Goal: Find specific page/section: Find specific page/section

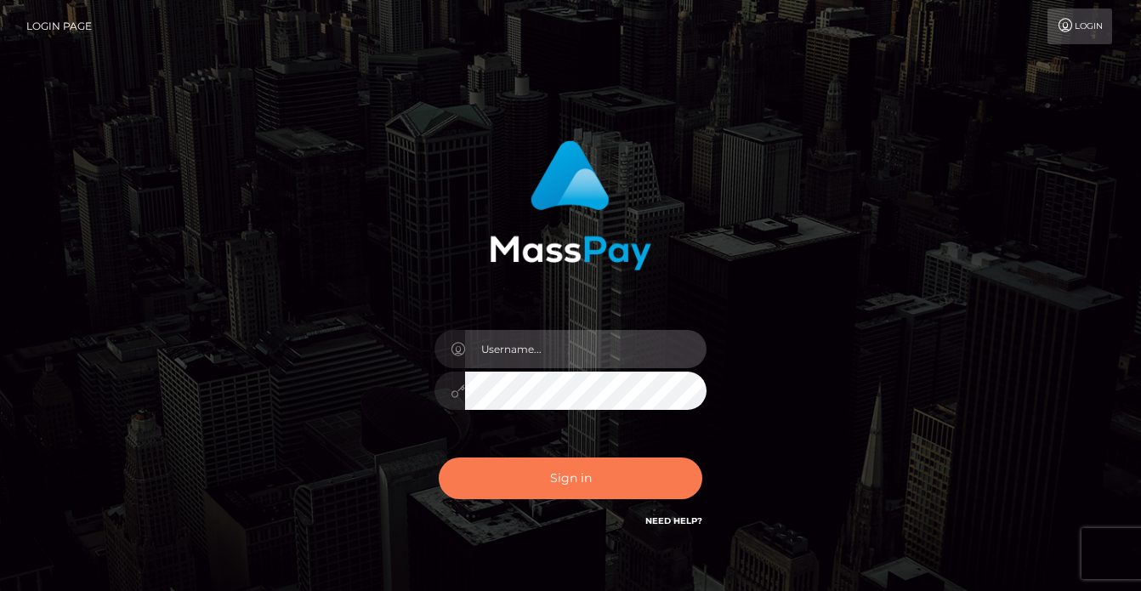
type input "[PERSON_NAME]"
click at [504, 468] on button "Sign in" at bounding box center [571, 478] width 264 height 42
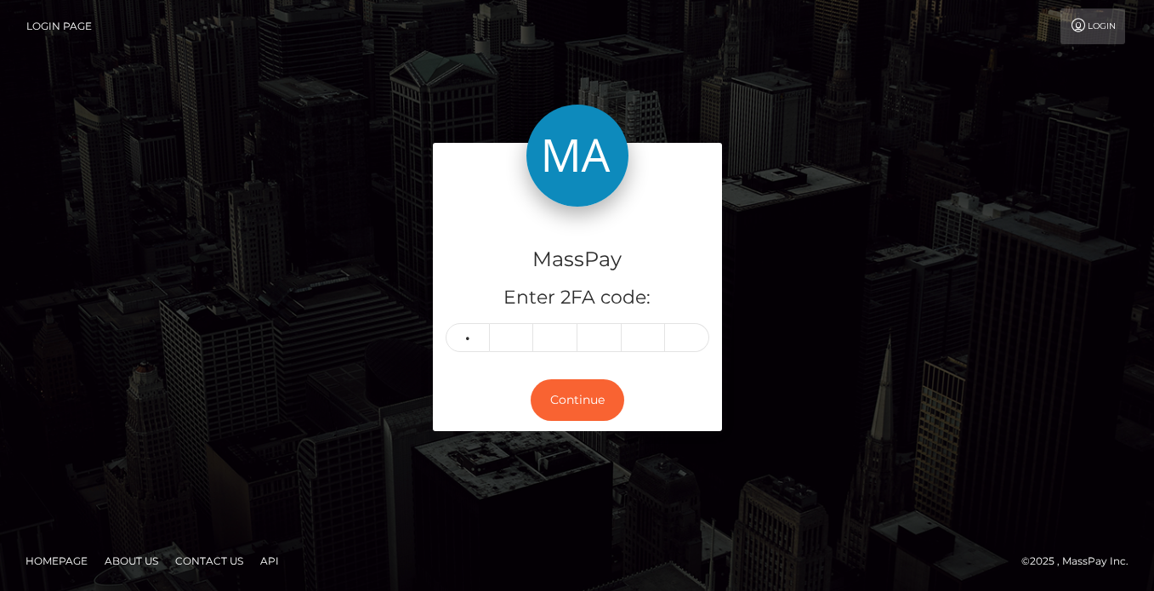
type input "2"
type input "1"
type input "9"
type input "3"
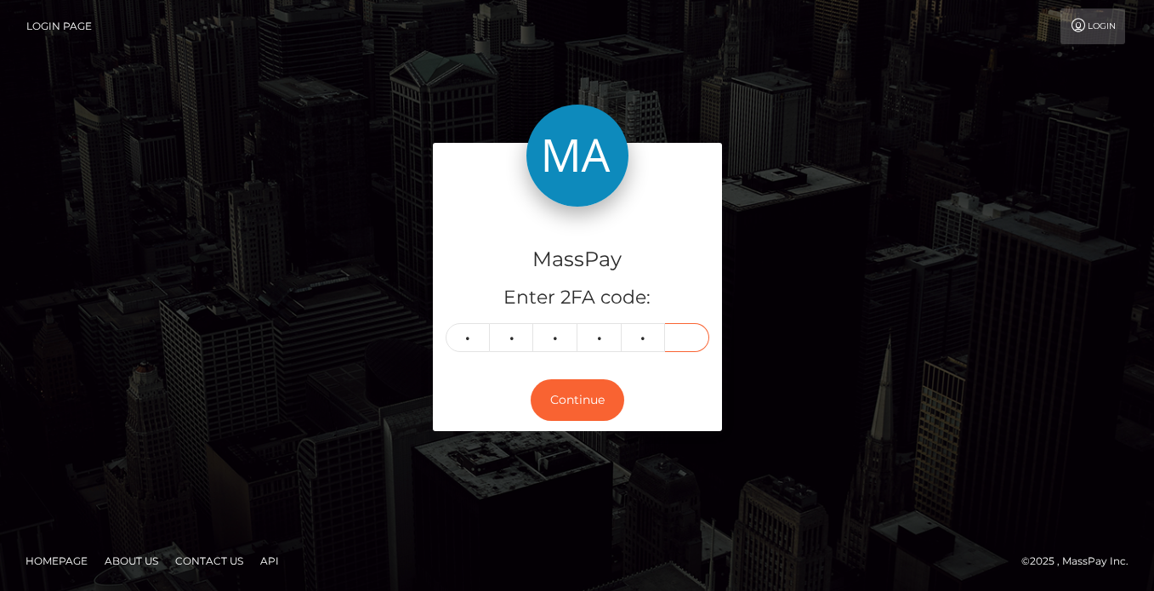
type input "6"
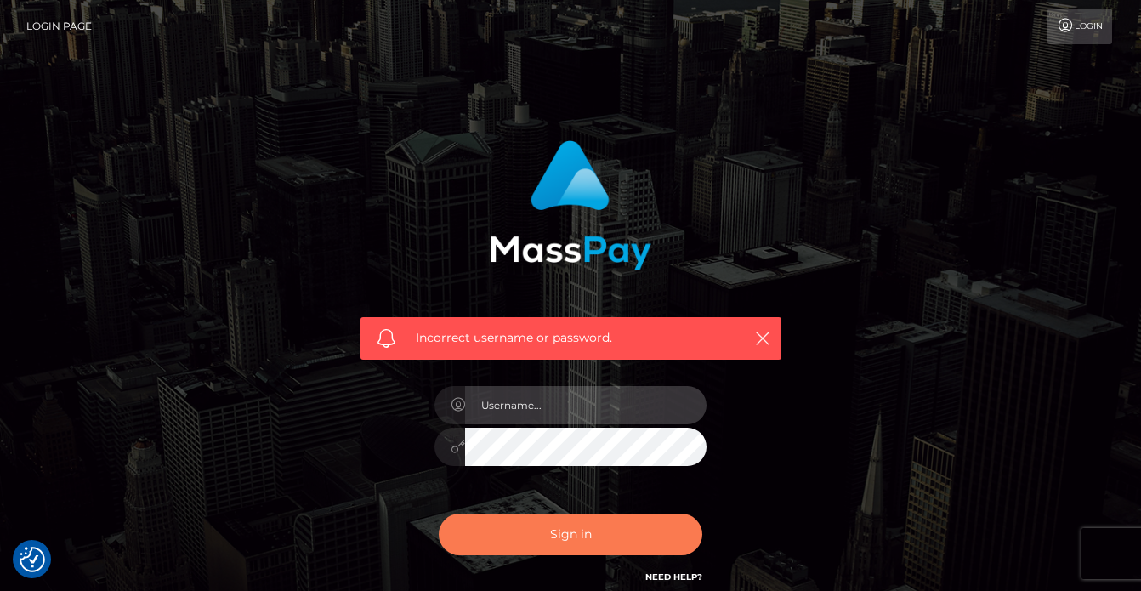
type input "vlad"
click at [576, 540] on button "Sign in" at bounding box center [571, 535] width 264 height 42
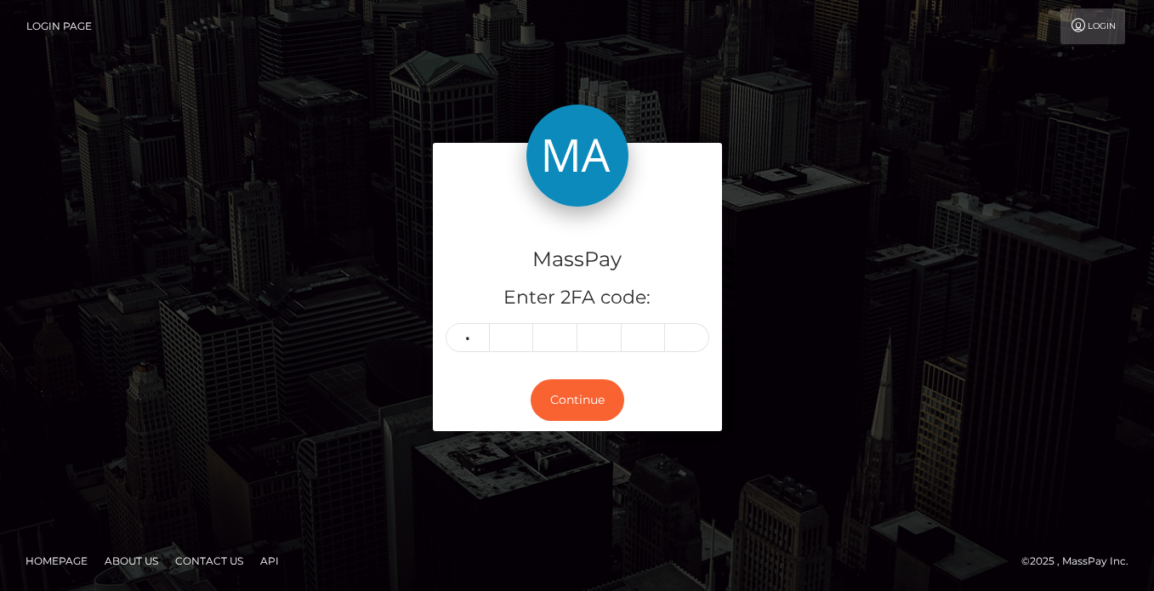
type input "2"
type input "6"
type input "3"
type input "9"
type input "0"
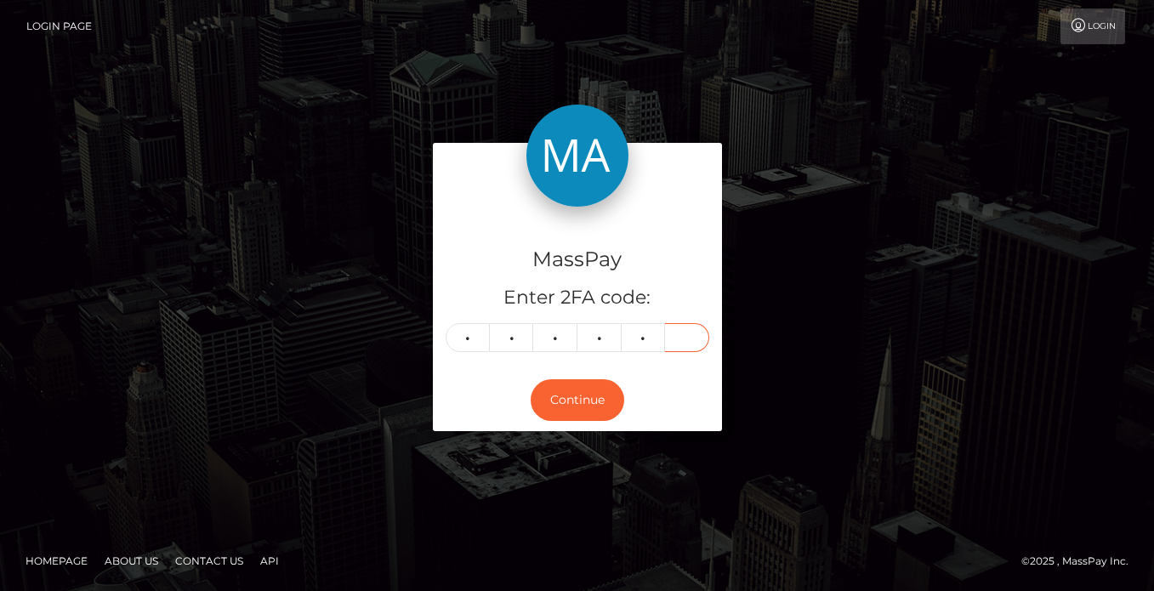
type input "2"
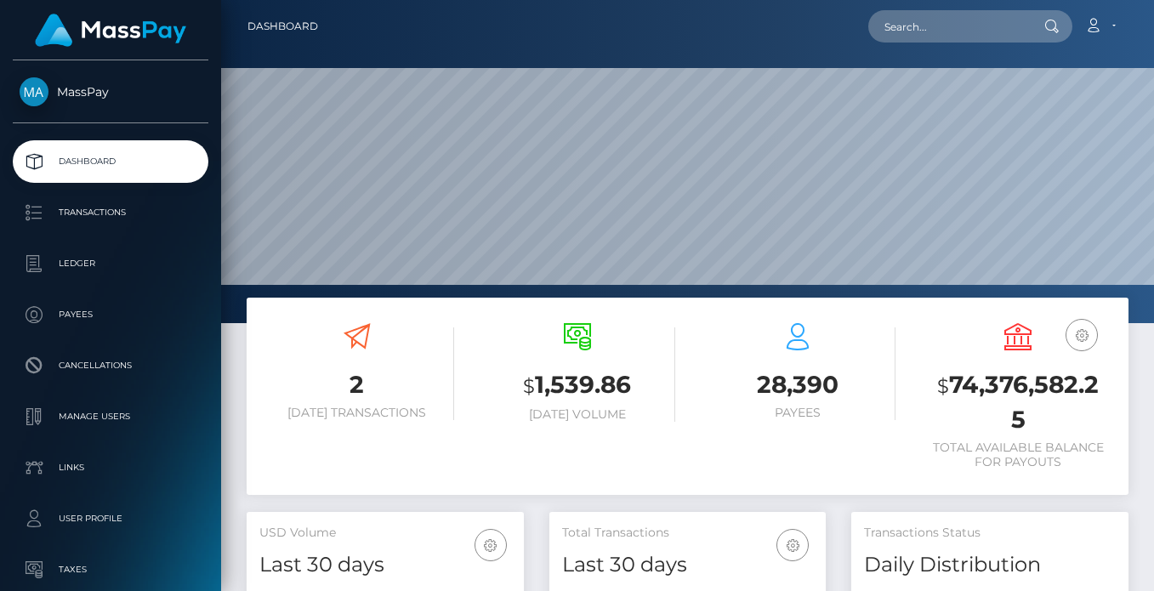
scroll to position [302, 276]
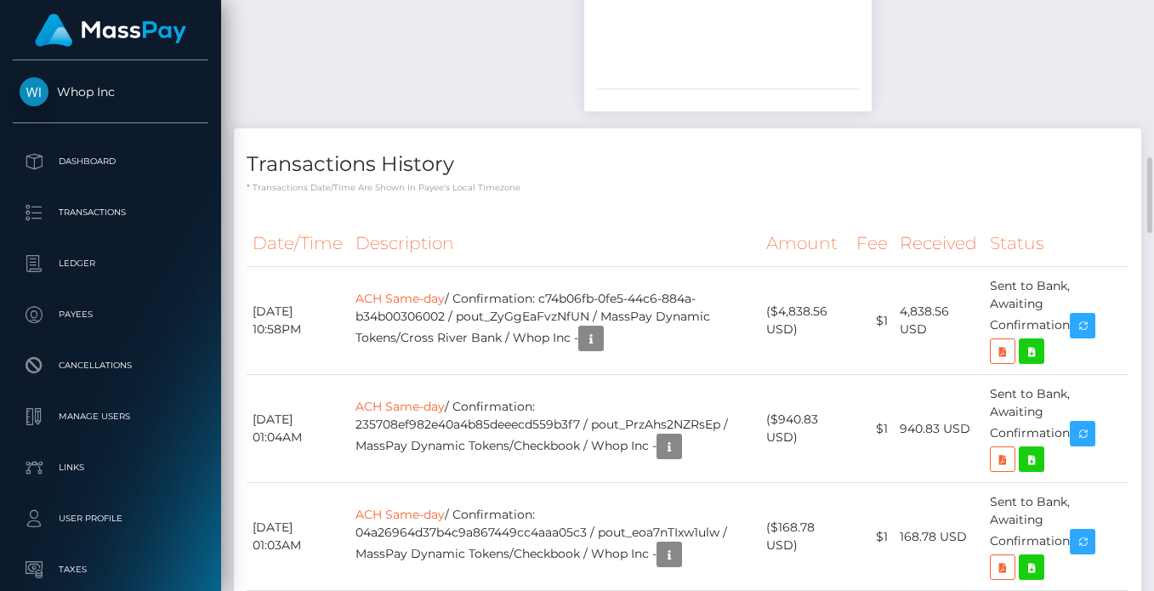
scroll to position [2773, 0]
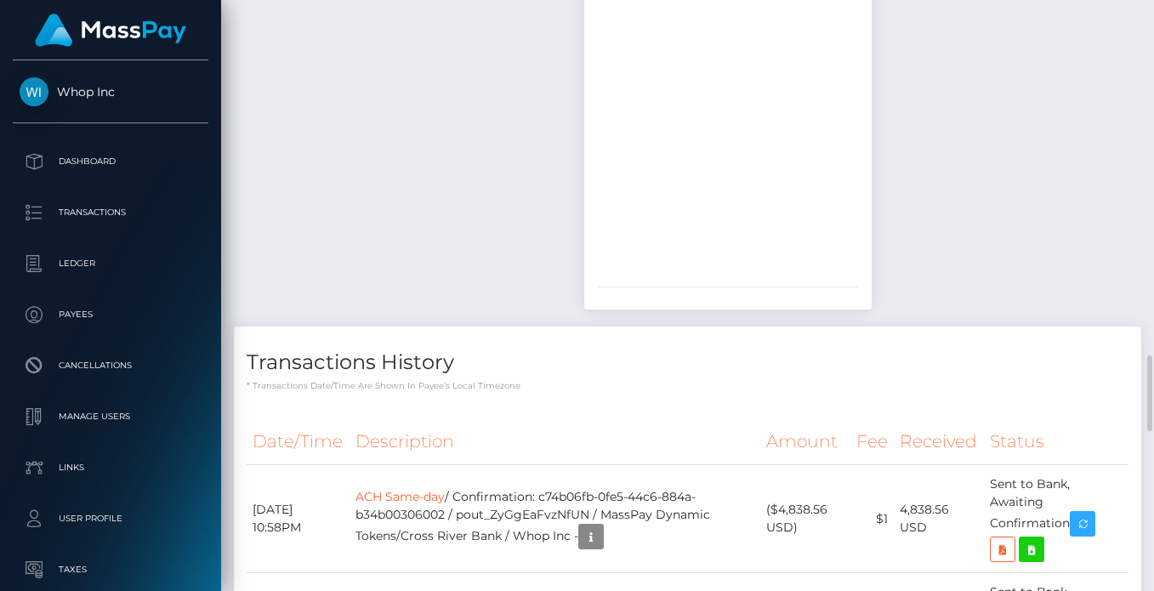
click at [447, 326] on div "Required File Upload Requests Requested On: September 2, 2025 02:42AM Completed…" at bounding box center [409, 29] width 376 height 594
checkbox input "true"
click at [428, 326] on div "Required File Upload Requests Requested On: September 2, 2025 02:42AM Completed…" at bounding box center [409, 29] width 376 height 594
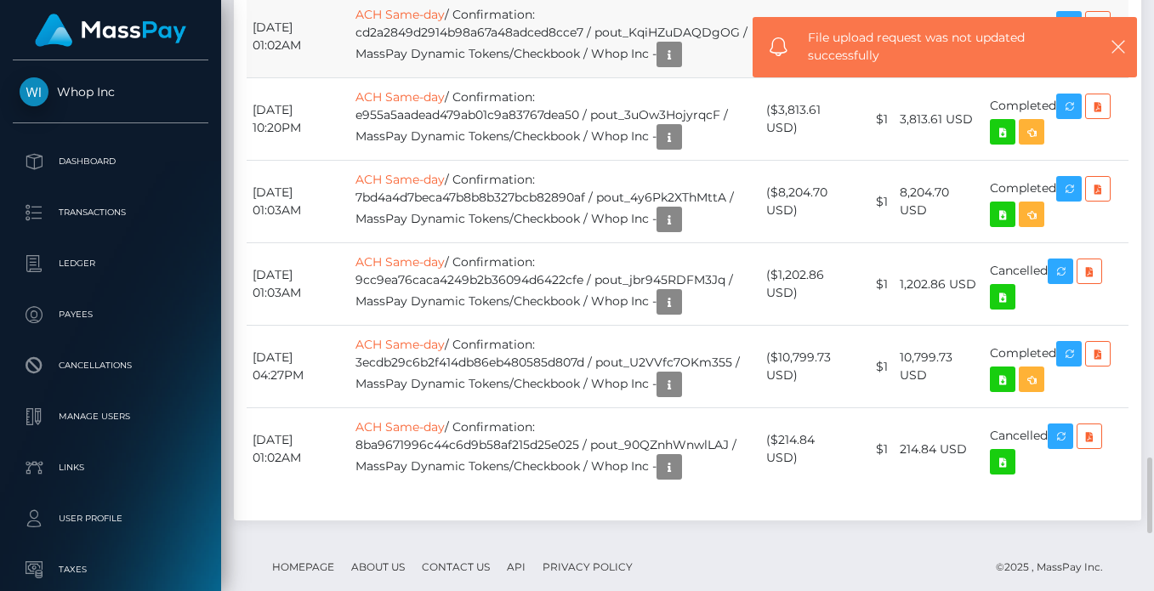
scroll to position [3765, 0]
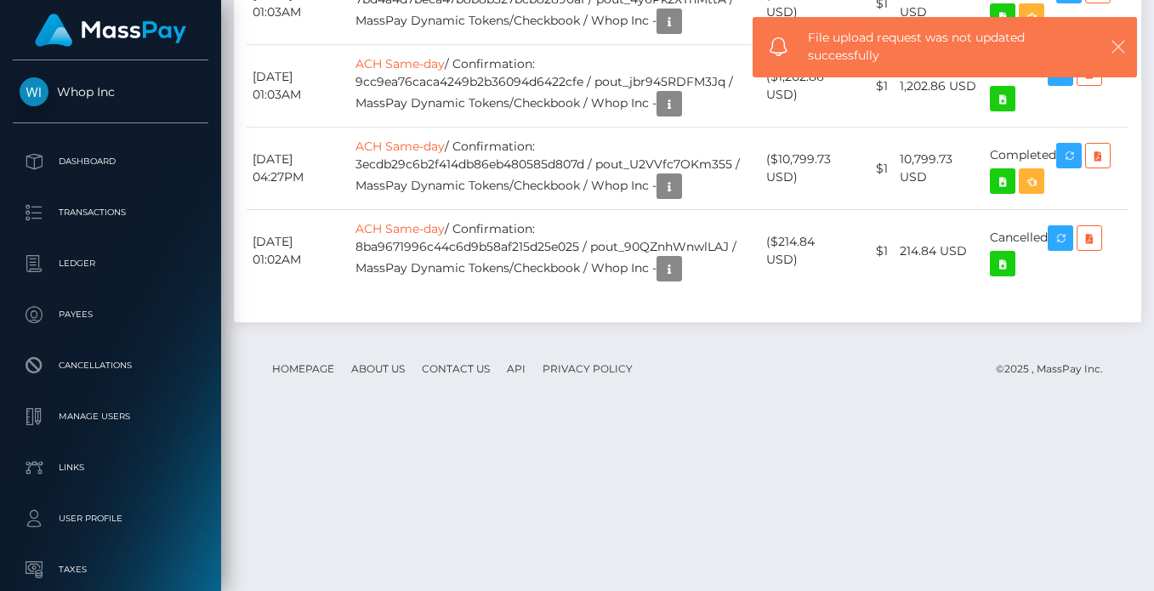
click at [1118, 42] on icon "button" at bounding box center [1117, 46] width 17 height 17
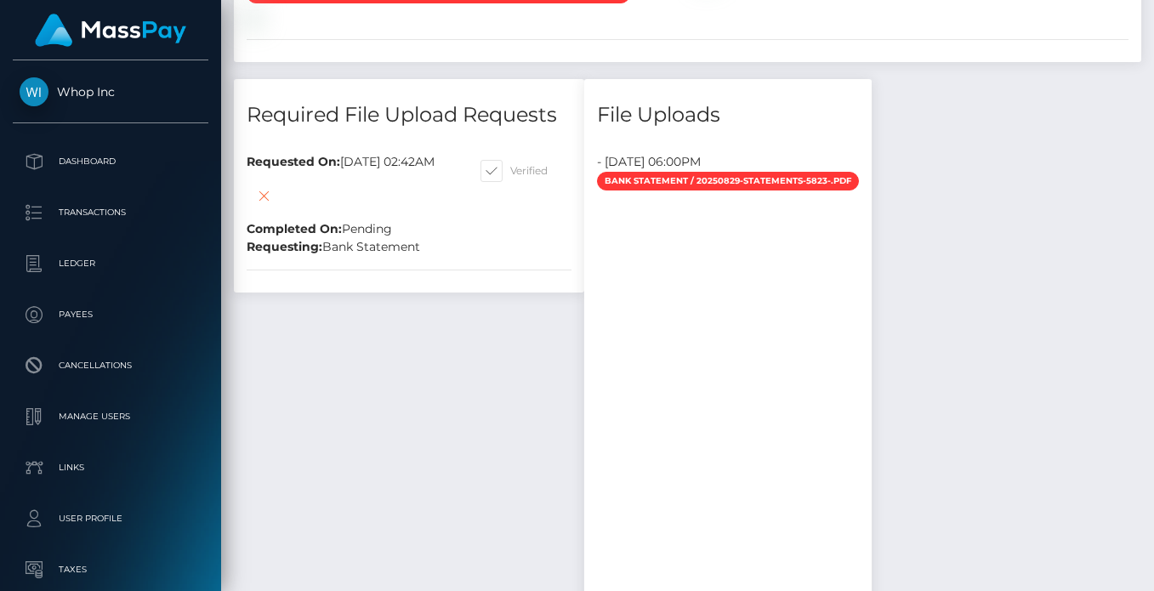
scroll to position [2823, 0]
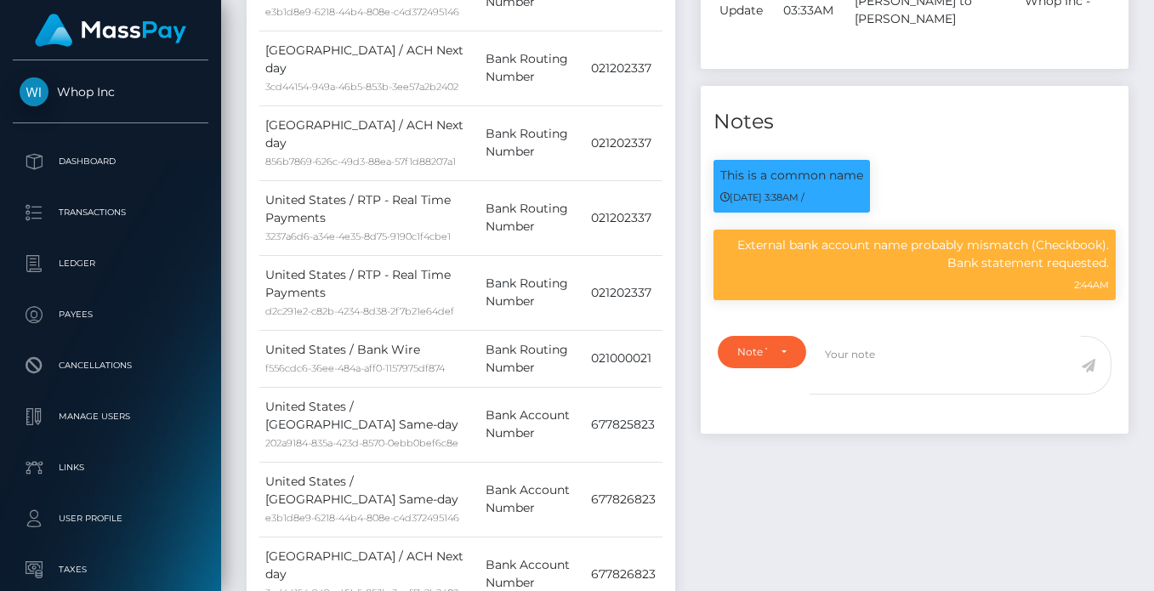
scroll to position [594, 0]
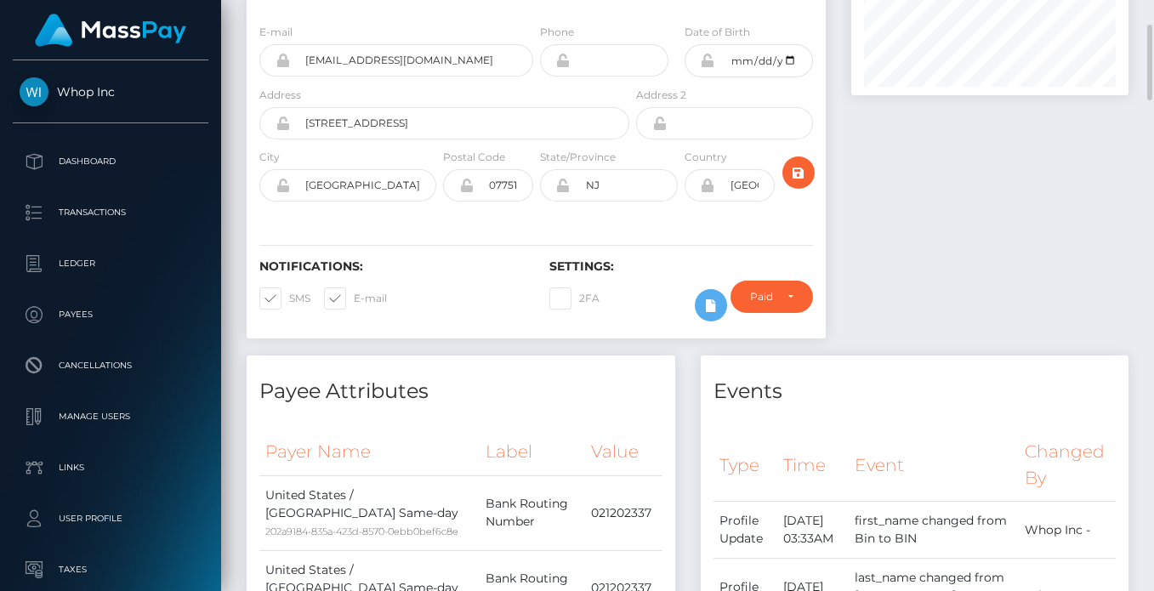
scroll to position [0, 0]
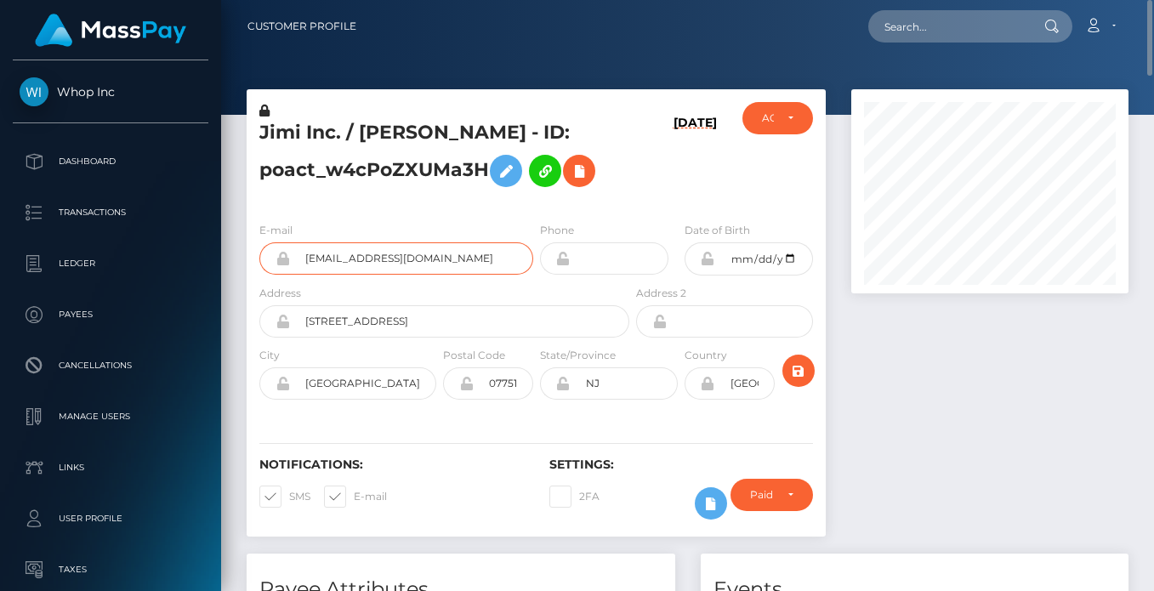
drag, startPoint x: 463, startPoint y: 252, endPoint x: 300, endPoint y: 255, distance: 163.3
click at [300, 255] on input "jameswang9889@gmail.com" at bounding box center [411, 258] width 243 height 32
drag, startPoint x: 469, startPoint y: 128, endPoint x: 366, endPoint y: 128, distance: 103.7
click at [366, 128] on h5 "Jimi Inc. / BIN WANG - ID: poact_w4cPoZXUMa3H" at bounding box center [439, 158] width 360 height 76
copy h5 "BIN WANG"
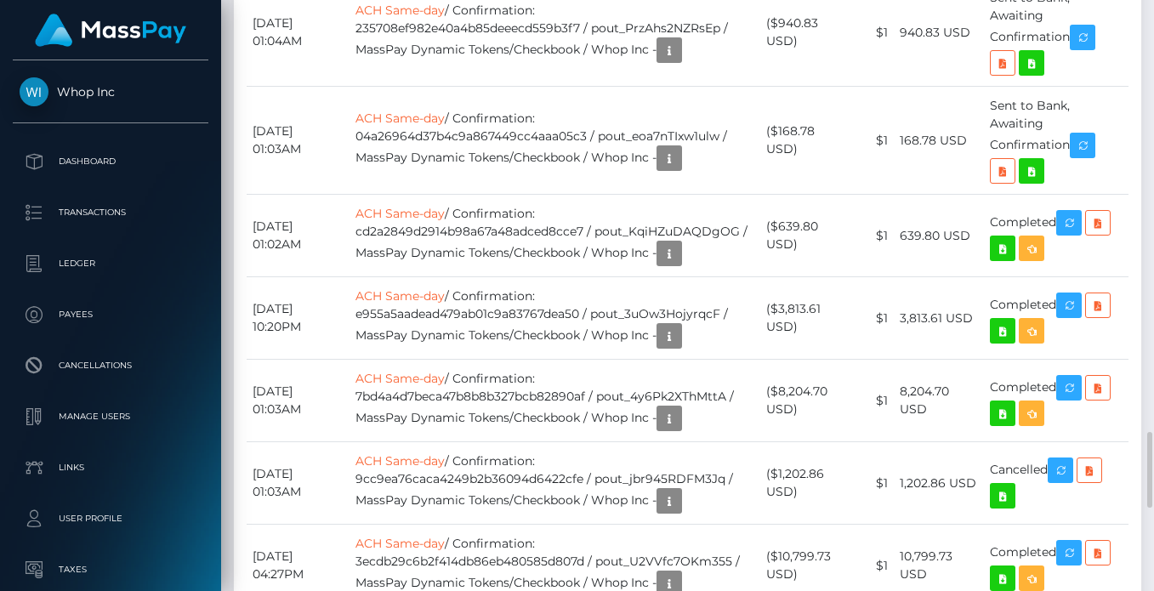
scroll to position [204, 276]
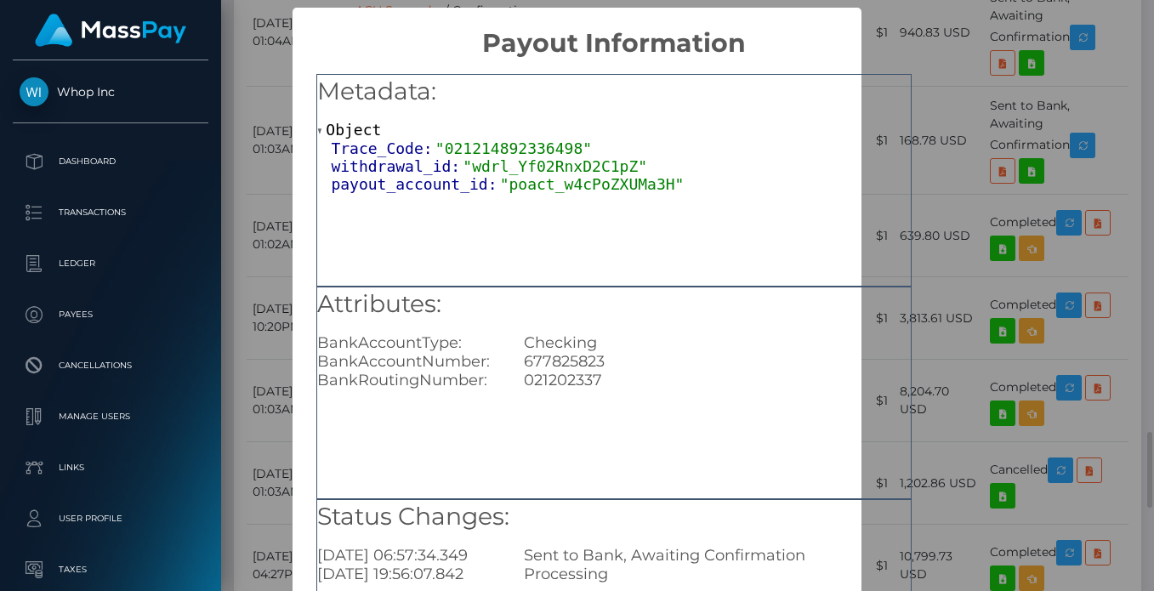
scroll to position [0, 0]
click at [237, 64] on div "× Payout Information Metadata: Object Trace_Code: "021214892336498" withdrawal_…" at bounding box center [577, 295] width 1154 height 591
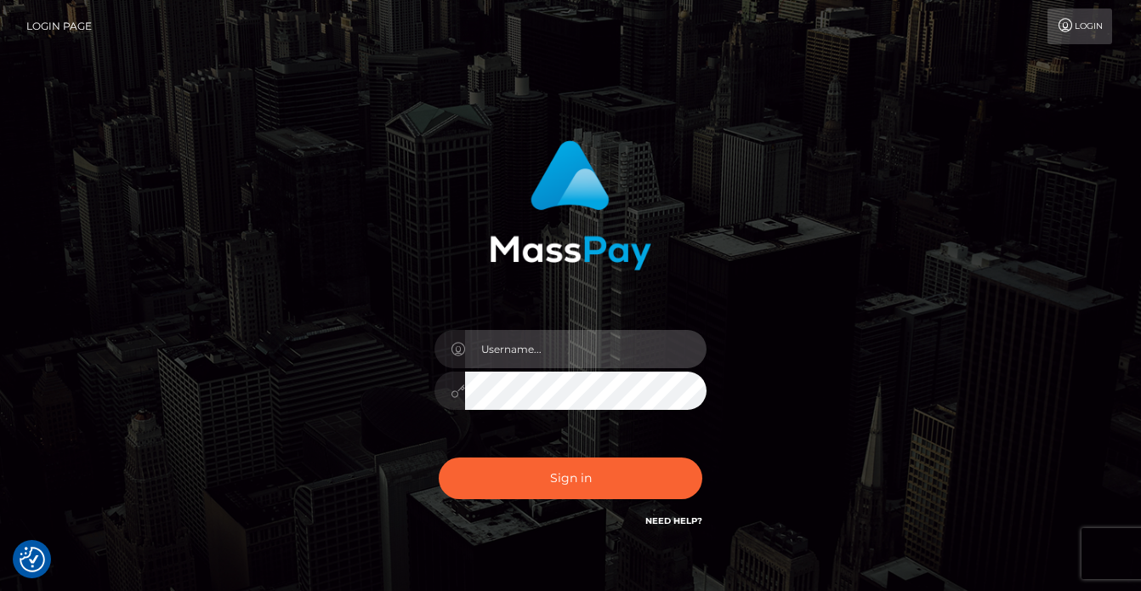
type input "[PERSON_NAME]"
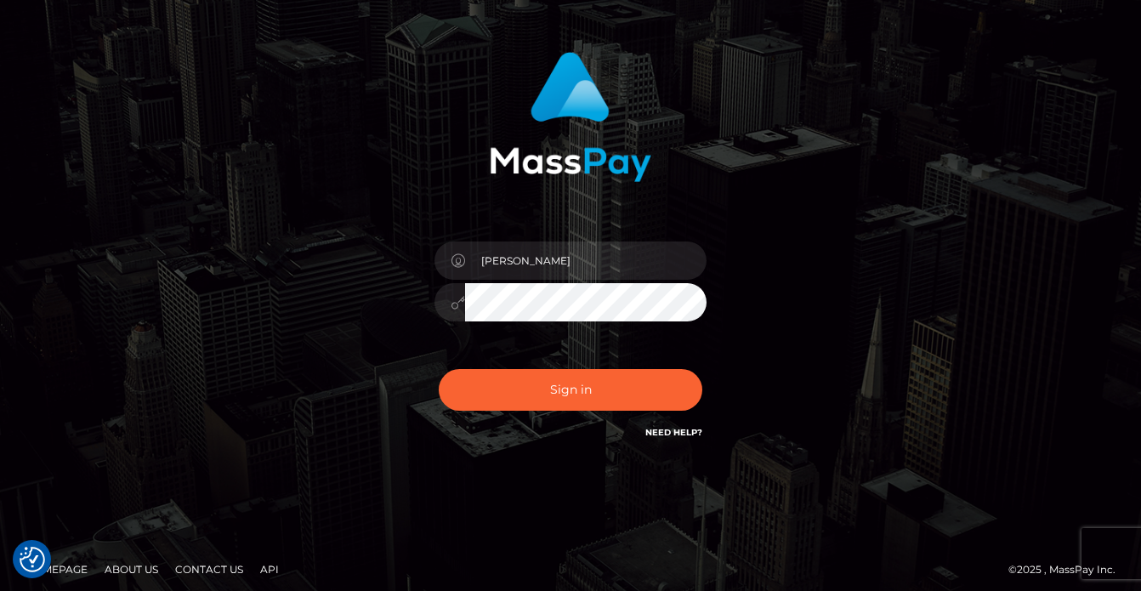
scroll to position [97, 0]
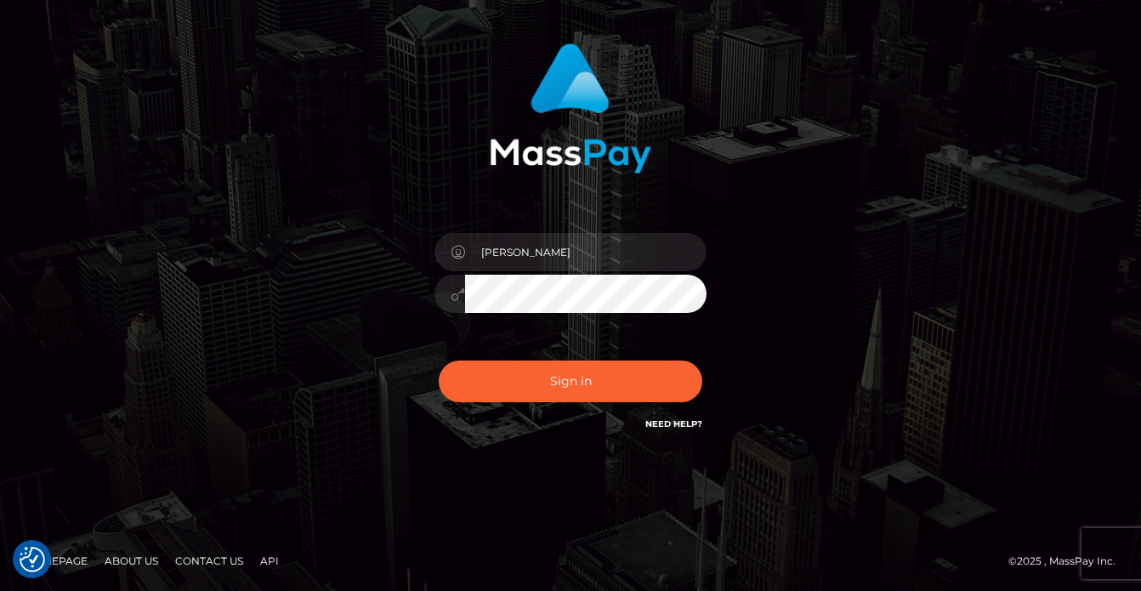
click at [528, 402] on div "Sign in Need Help?" at bounding box center [571, 388] width 298 height 76
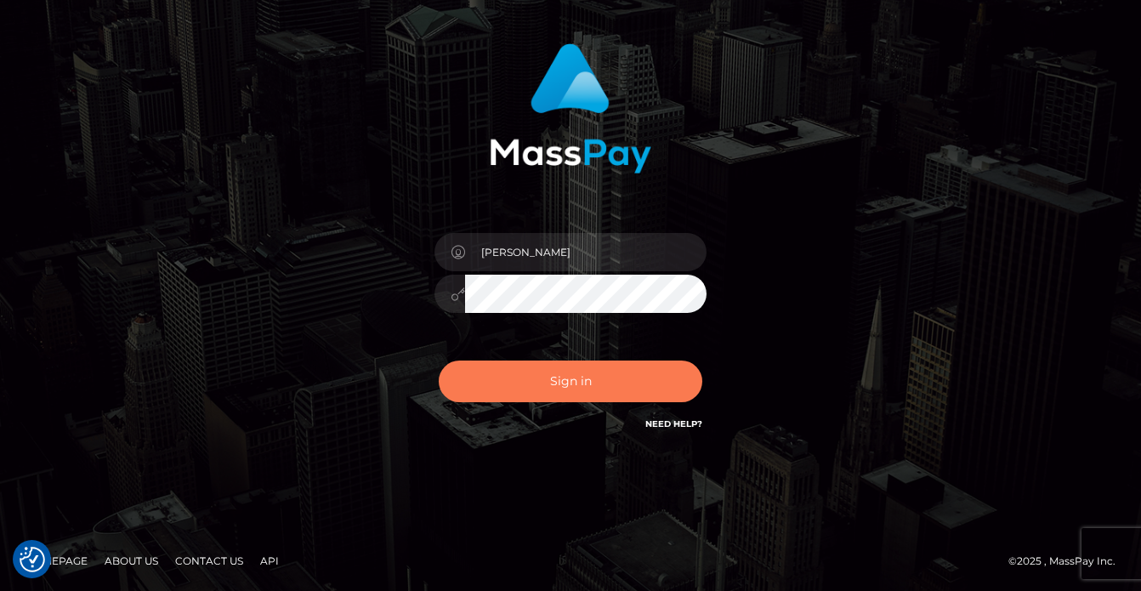
click at [512, 368] on button "Sign in" at bounding box center [571, 381] width 264 height 42
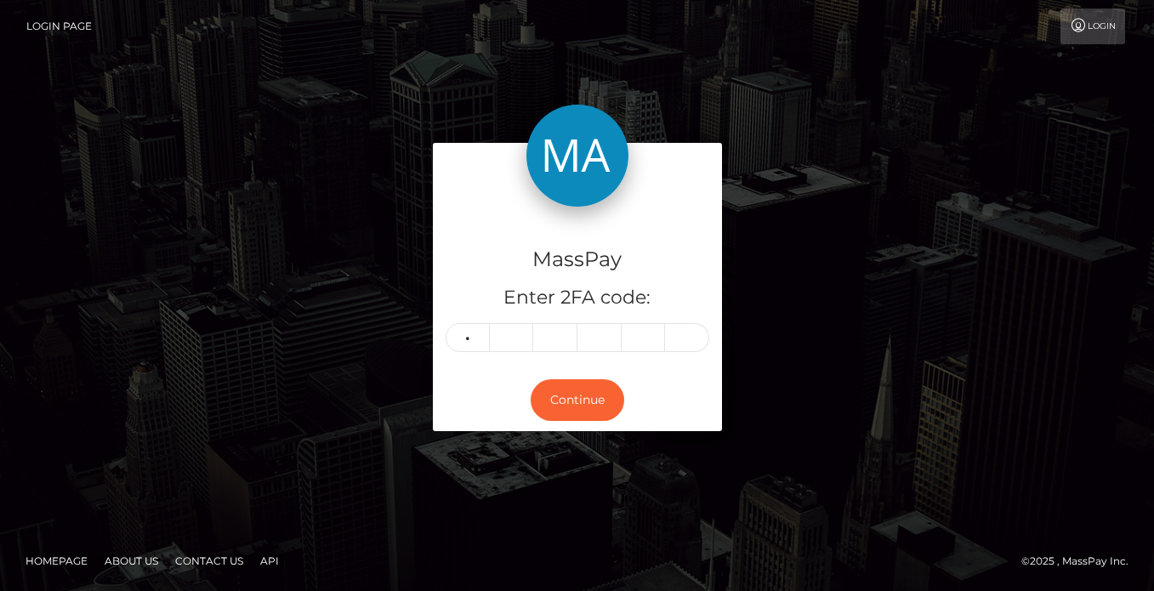
type input "6"
type input "9"
type input "2"
type input "3"
type input "0"
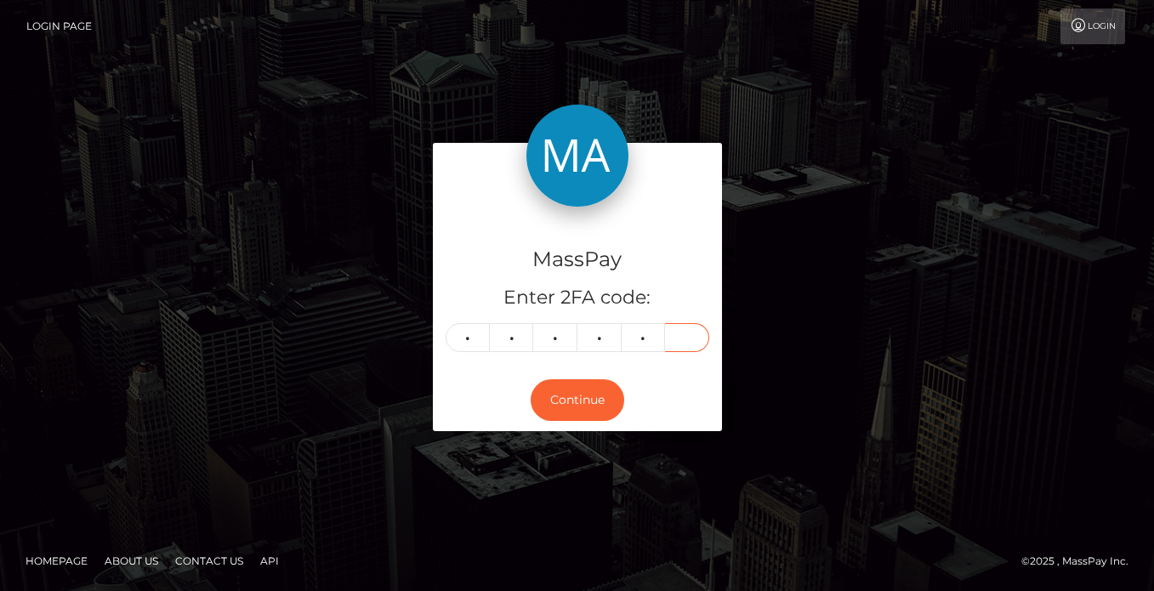
type input "3"
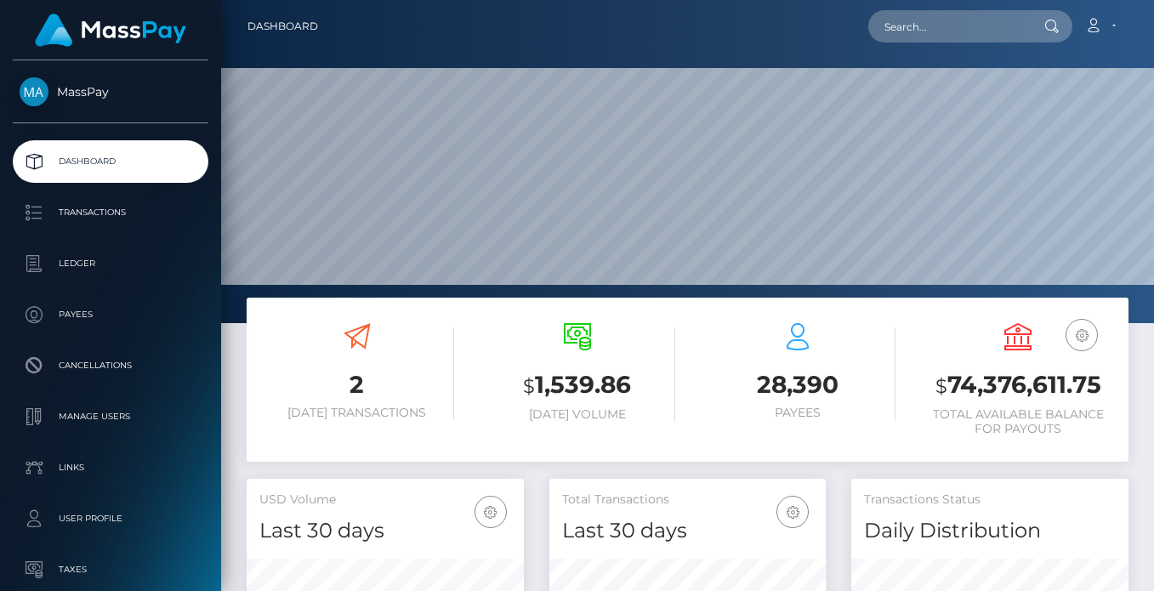
scroll to position [302, 276]
click at [915, 40] on input "text" at bounding box center [948, 26] width 160 height 32
paste input "22bdf7af-0f6c-408b-b390-af10f56f8107"
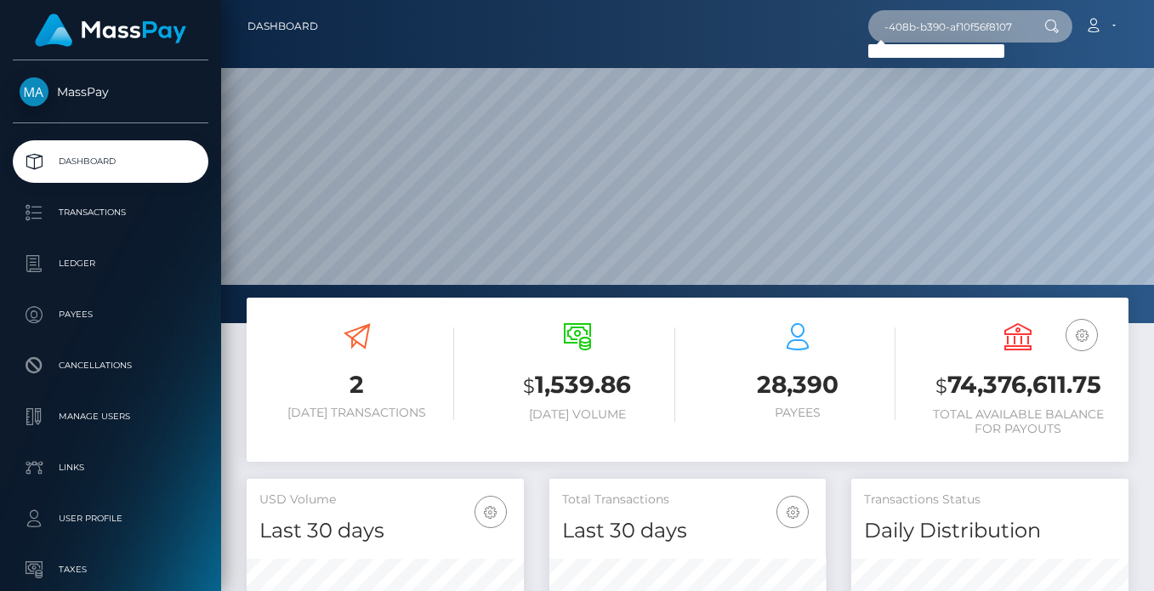
scroll to position [0, 0]
click at [916, 18] on input "22bdf7af-0f6c-408b-b390-af10f56f8107" at bounding box center [948, 26] width 160 height 32
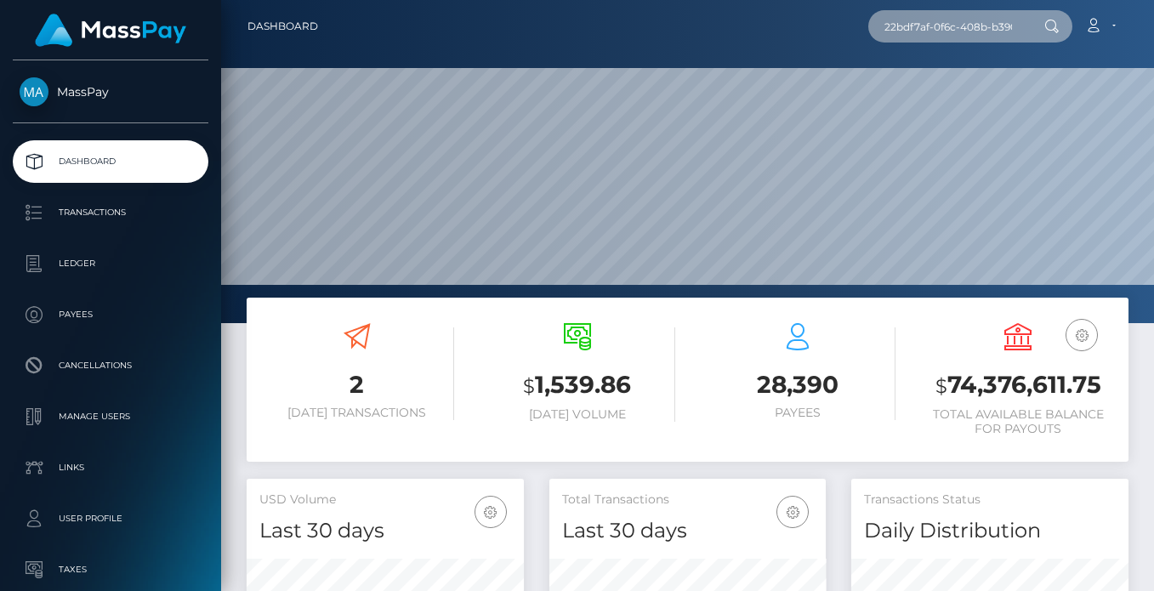
paste input "U8QrYoy4RGKG7AnvMC2_ZA"
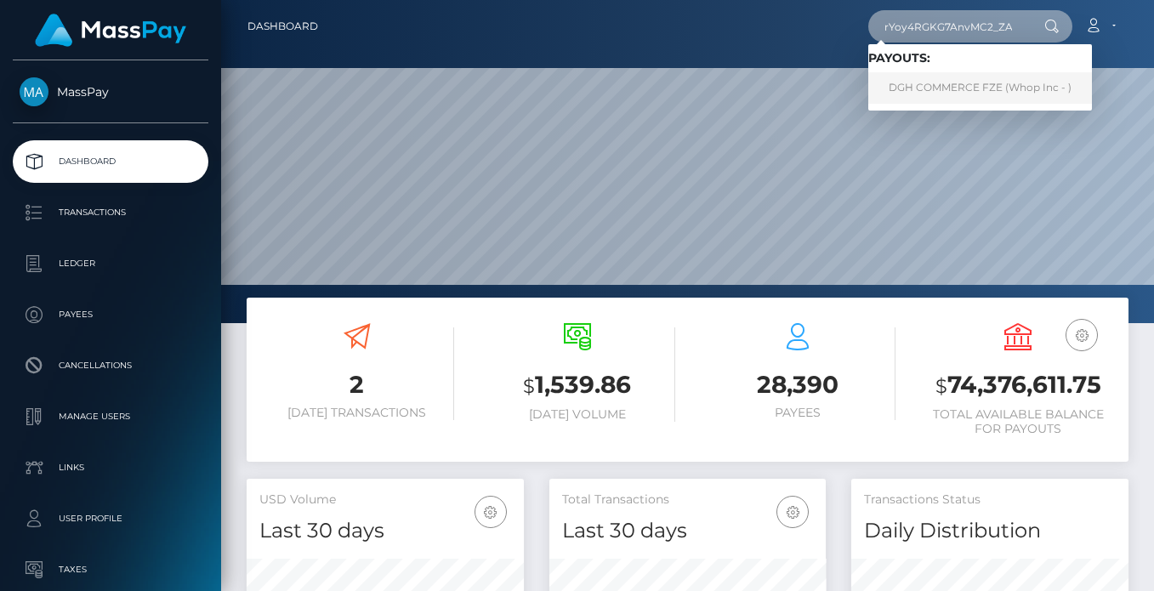
type input "U8QrYoy4RGKG7AnvMC2_ZA"
click at [926, 93] on link "DGH COMMERCE FZE (Whop Inc - )" at bounding box center [980, 87] width 224 height 31
